Goal: Transaction & Acquisition: Download file/media

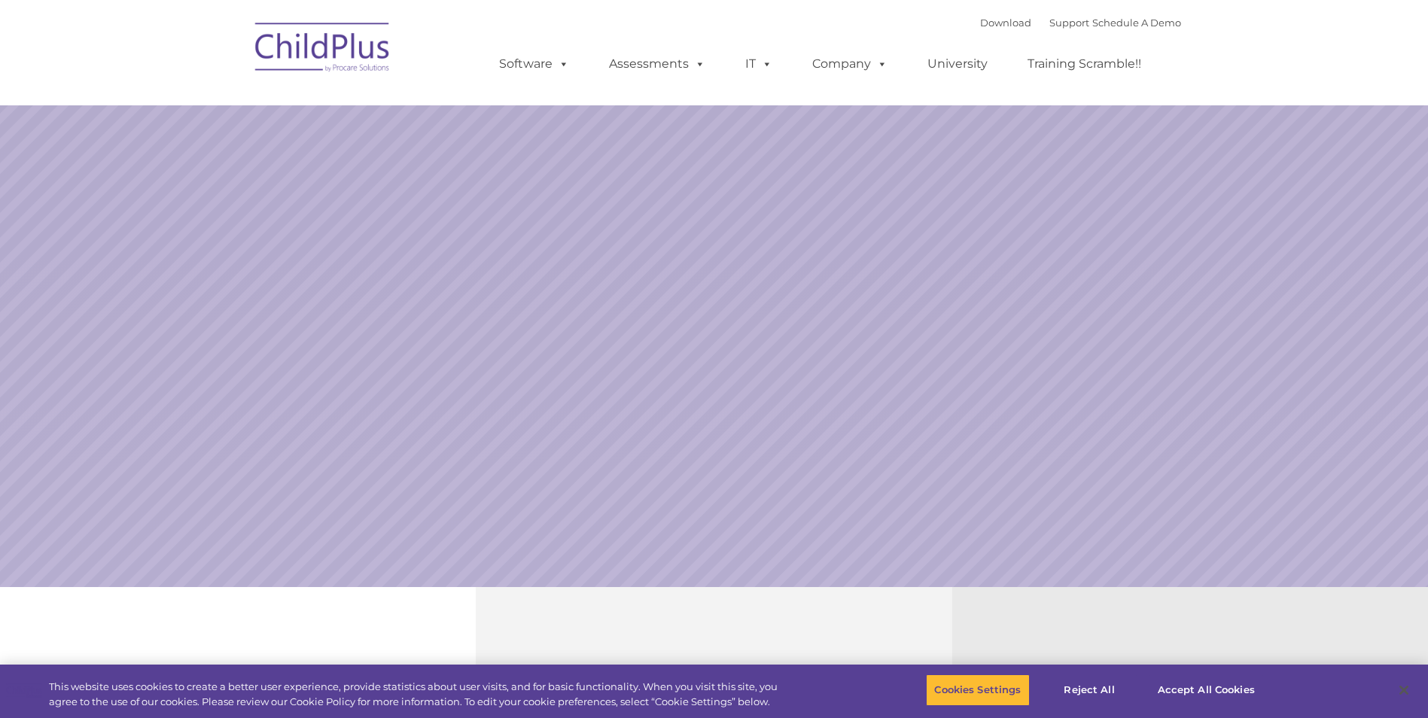
select select "MEDIUM"
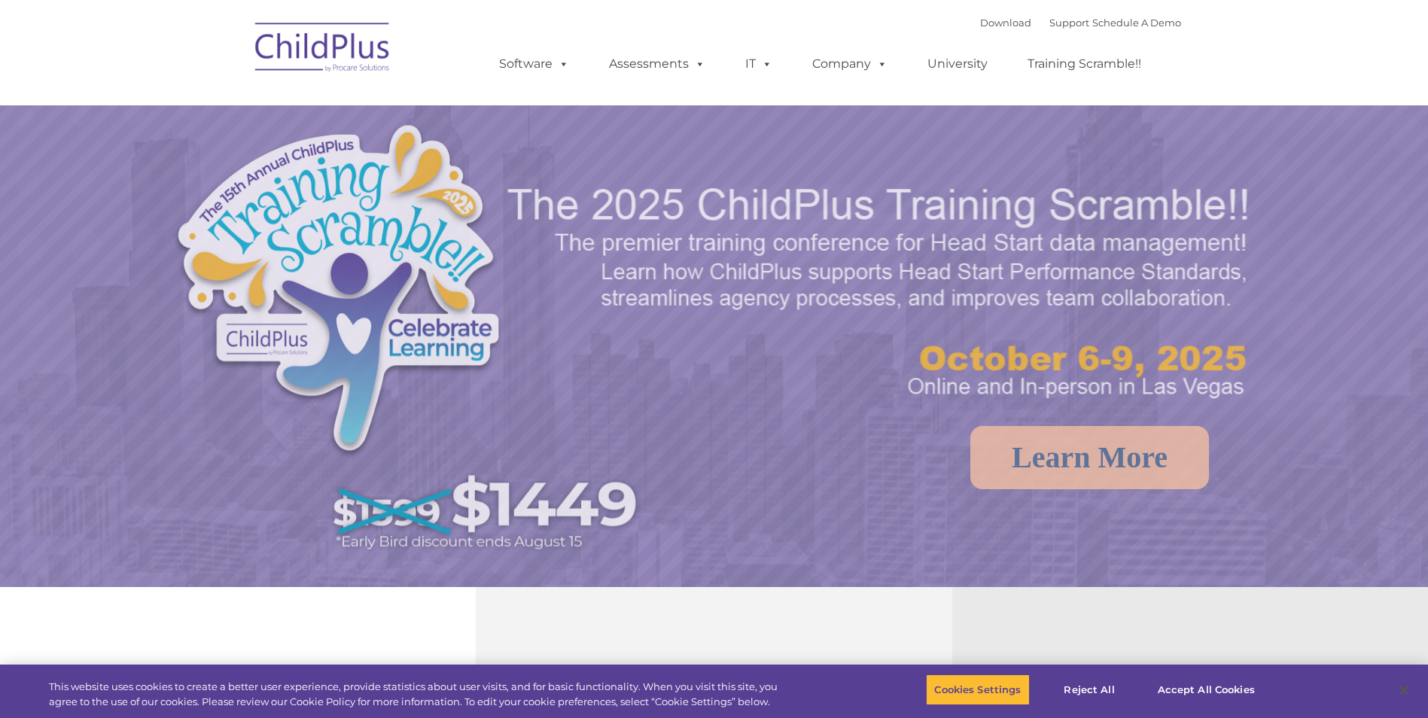
select select "MEDIUM"
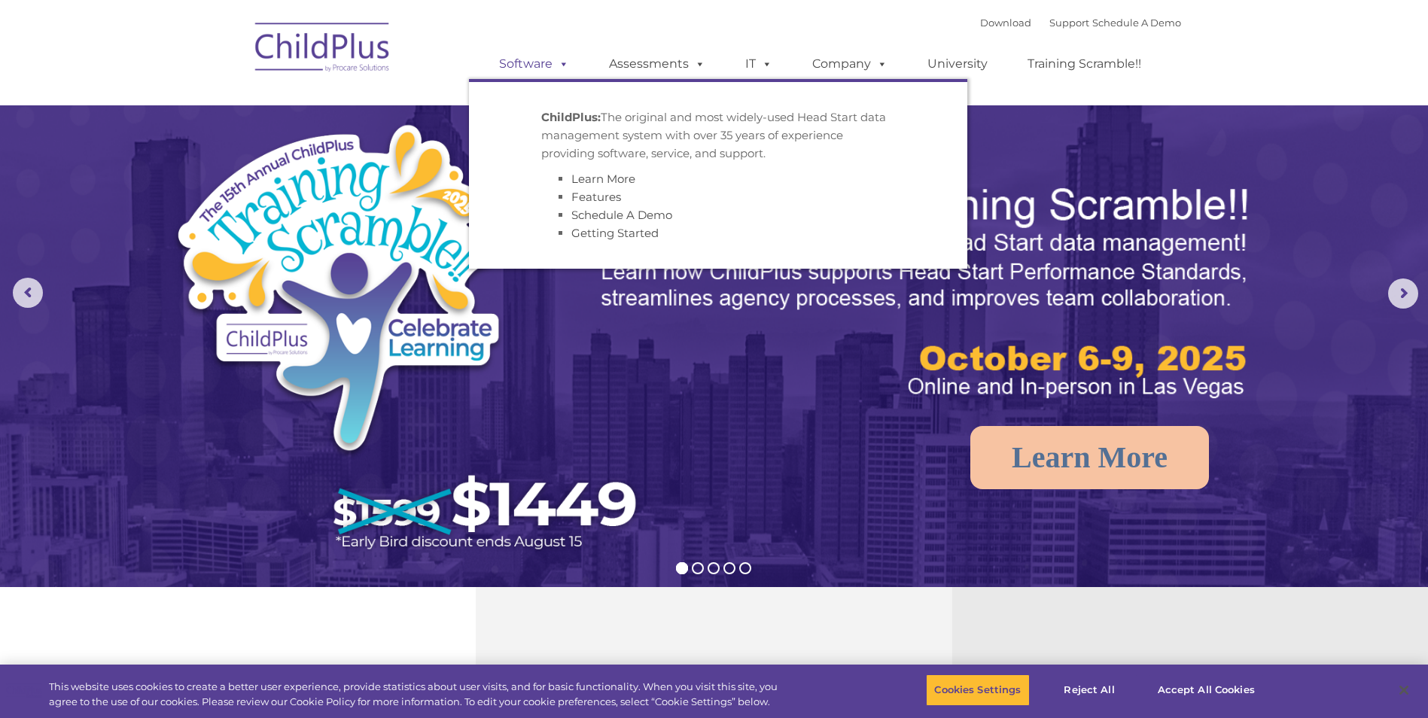
click at [572, 59] on link "Software" at bounding box center [534, 64] width 100 height 30
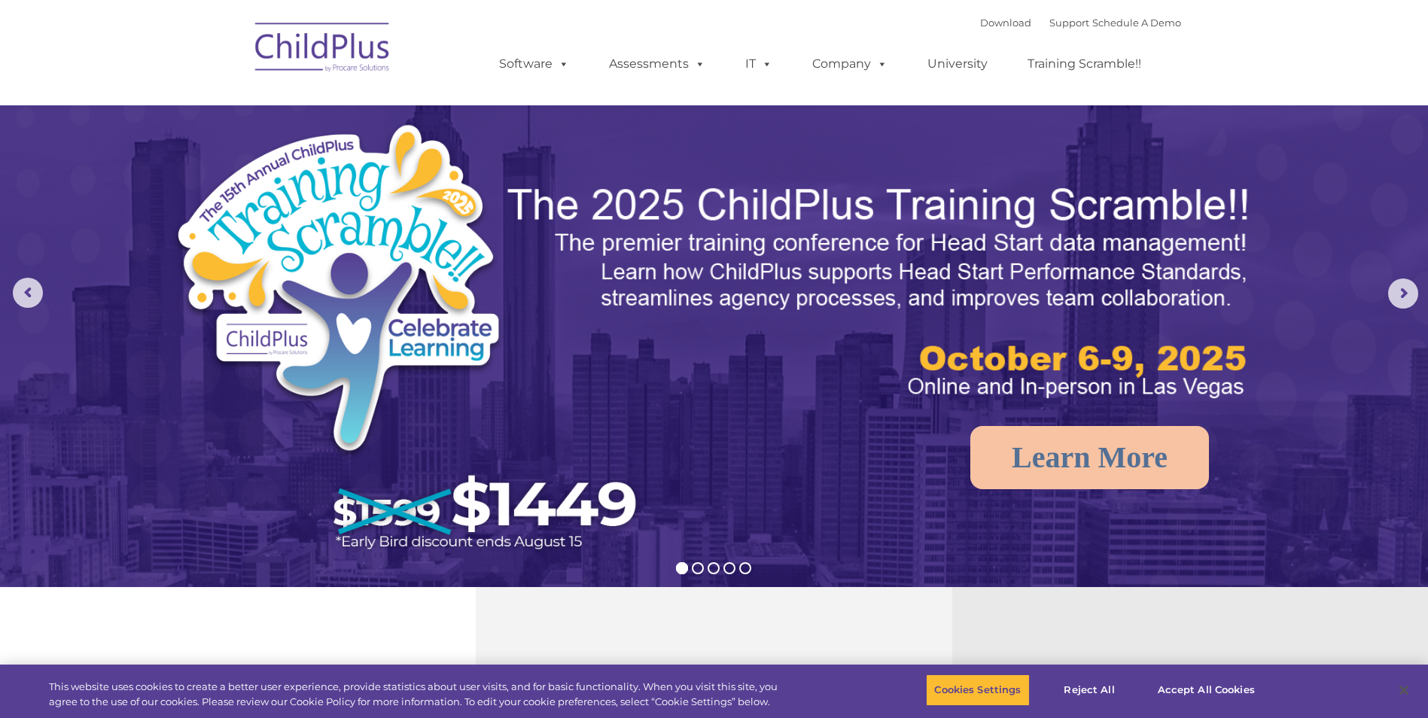
click at [995, 15] on div "Download Support | Schedule A Demo " at bounding box center [1080, 22] width 201 height 23
click at [992, 18] on link "Download" at bounding box center [1005, 23] width 51 height 12
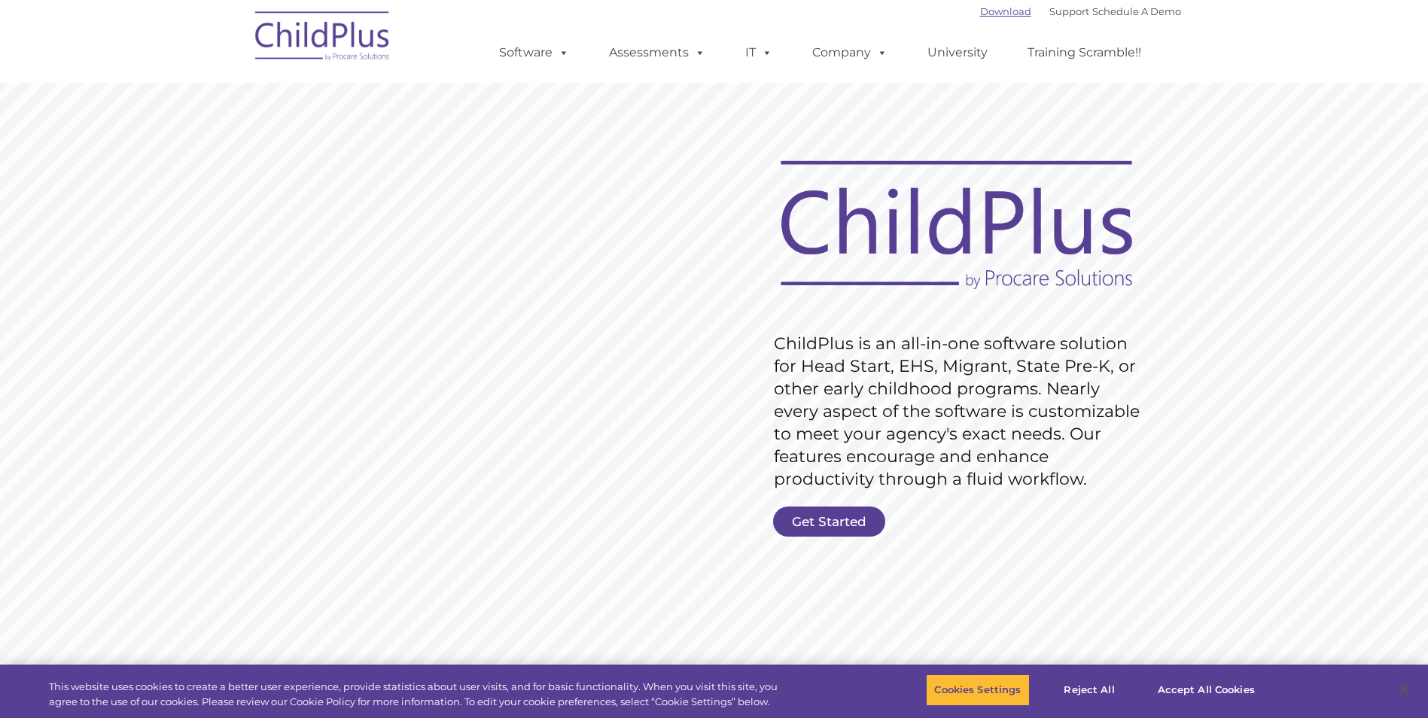
click at [995, 8] on link "Download" at bounding box center [1005, 11] width 51 height 12
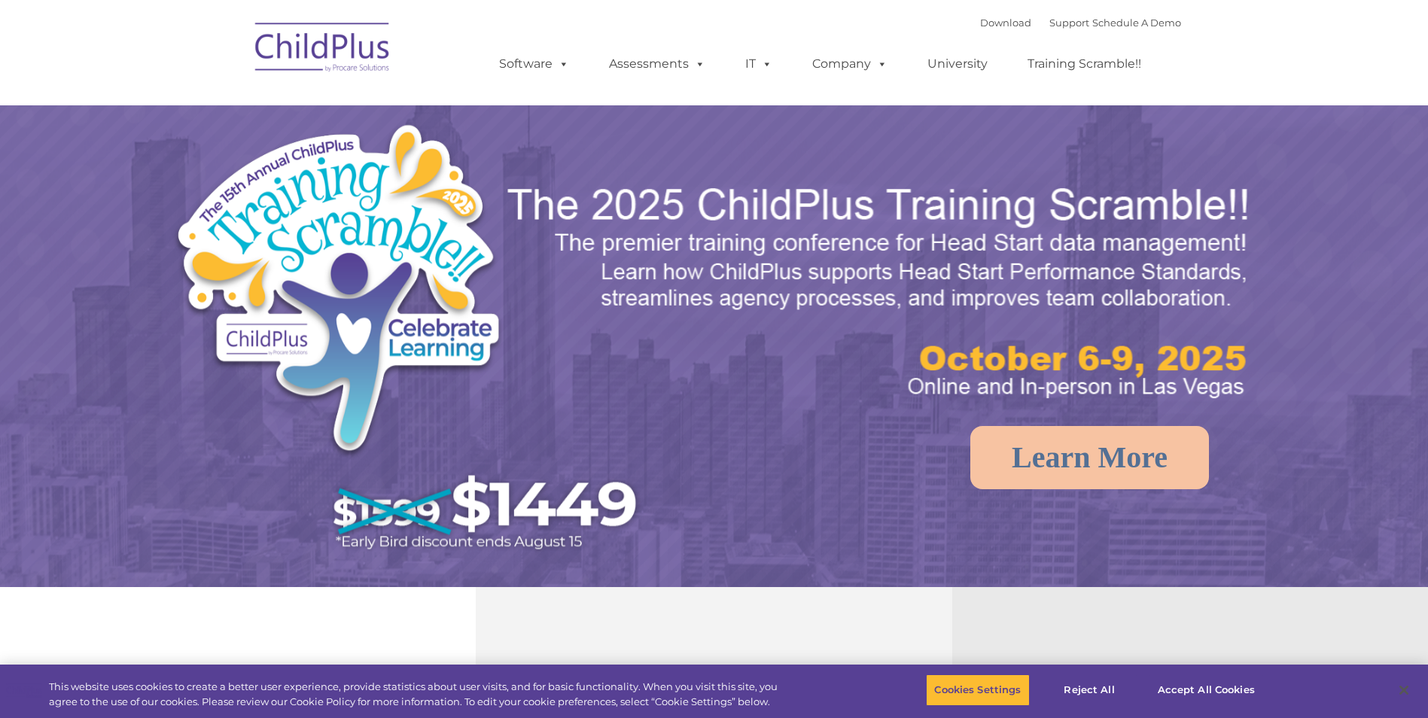
select select "MEDIUM"
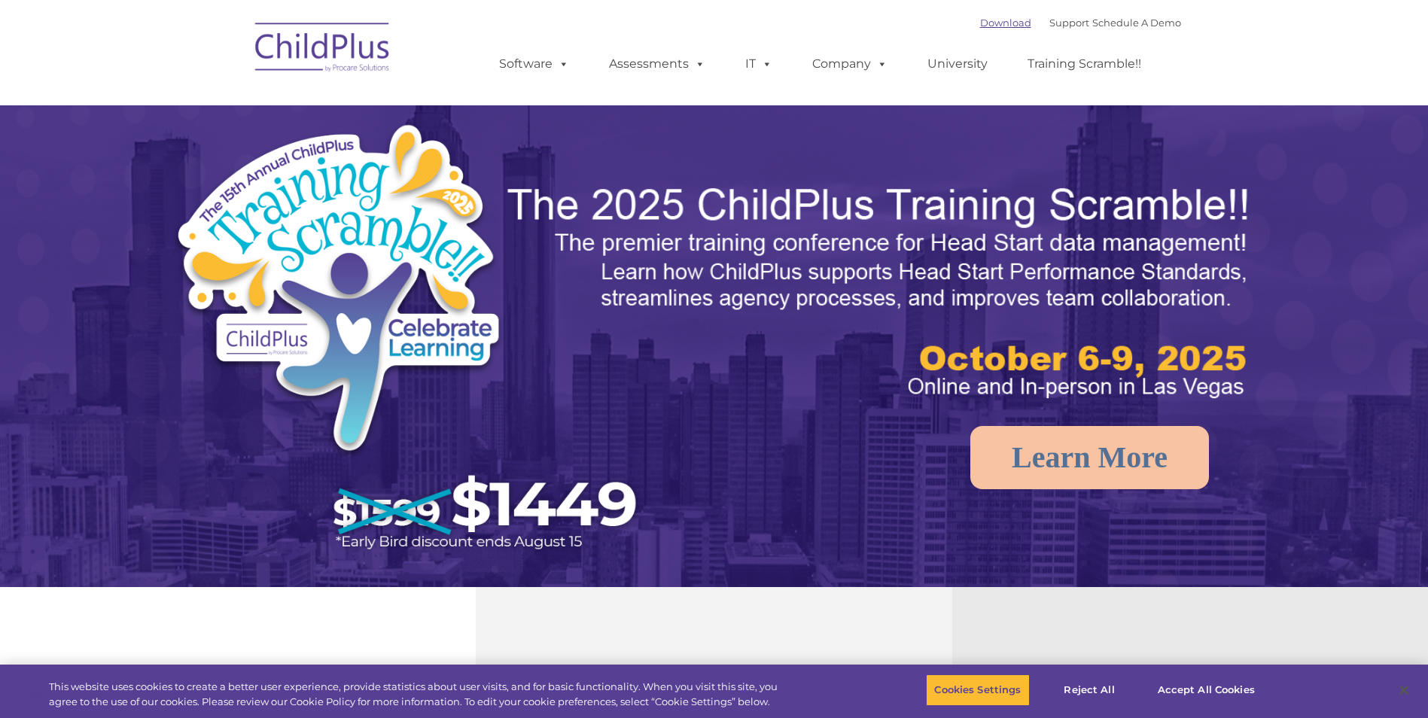
click at [992, 17] on link "Download" at bounding box center [1005, 23] width 51 height 12
